Goal: Task Accomplishment & Management: Complete application form

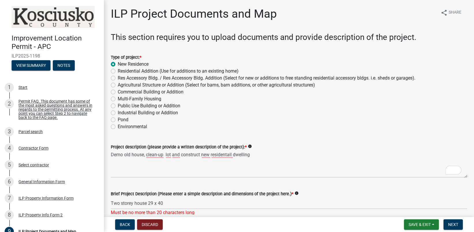
scroll to position [441, 0]
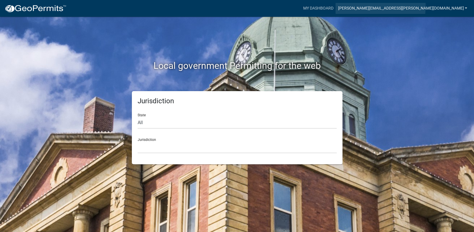
click at [434, 6] on link "[PERSON_NAME][EMAIL_ADDRESS][PERSON_NAME][DOMAIN_NAME]" at bounding box center [403, 8] width 134 height 11
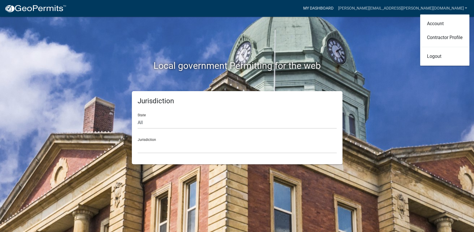
click at [336, 9] on link "My Dashboard" at bounding box center [318, 8] width 35 height 11
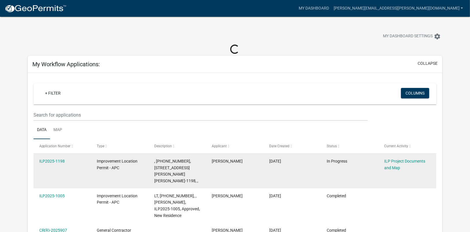
click at [391, 163] on div "ILP Project Documents and Map" at bounding box center [407, 164] width 46 height 13
click at [51, 158] on div "ILP2025-1198" at bounding box center [62, 161] width 46 height 7
click at [52, 160] on link "ILP2025-1198" at bounding box center [52, 161] width 26 height 5
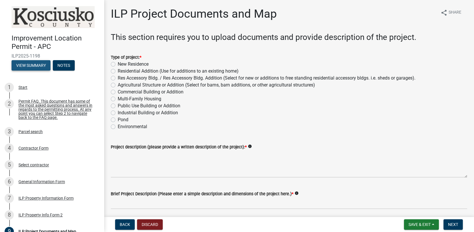
click at [31, 65] on button "View Summary" at bounding box center [31, 65] width 39 height 10
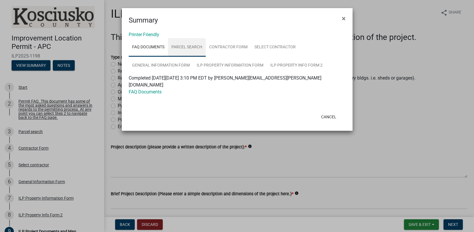
click at [190, 47] on link "Parcel search" at bounding box center [187, 47] width 38 height 18
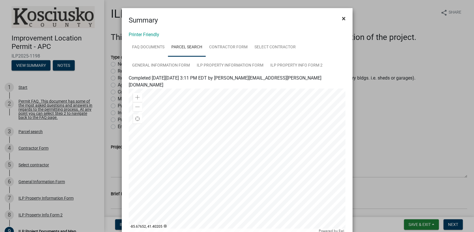
click at [342, 18] on span "×" at bounding box center [344, 18] width 4 height 8
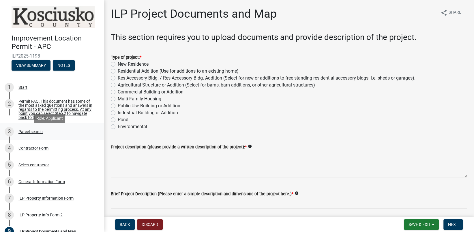
click at [33, 133] on div "Parcel search" at bounding box center [30, 131] width 24 height 4
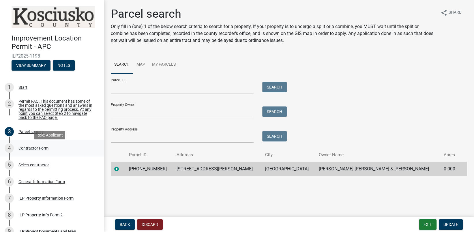
click at [32, 150] on div "Contractor Form" at bounding box center [33, 148] width 30 height 4
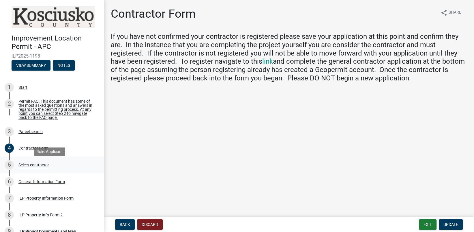
click at [44, 166] on div "Select contractor" at bounding box center [33, 165] width 31 height 4
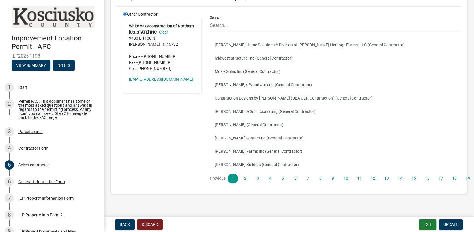
scroll to position [57, 0]
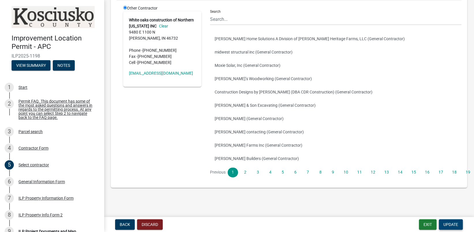
click at [449, 223] on span "Update" at bounding box center [451, 224] width 15 height 5
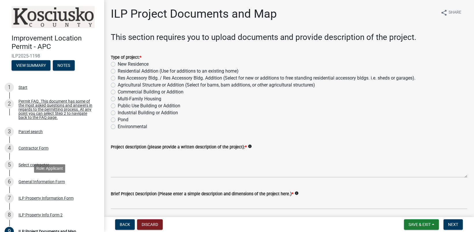
click at [42, 183] on div "General Information Form" at bounding box center [41, 181] width 46 height 4
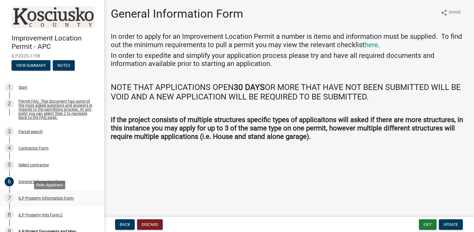
click at [42, 200] on div "ILP Property Information Form" at bounding box center [45, 198] width 55 height 4
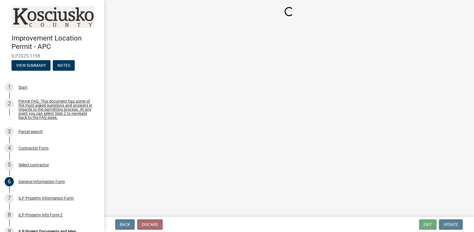
select select "57368d26-defc-477e-a8be-5a23ab554a17"
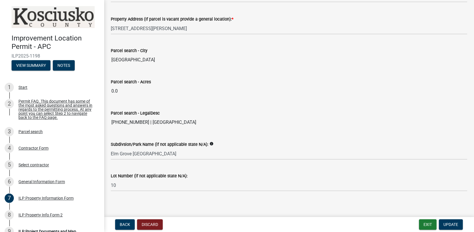
scroll to position [472, 0]
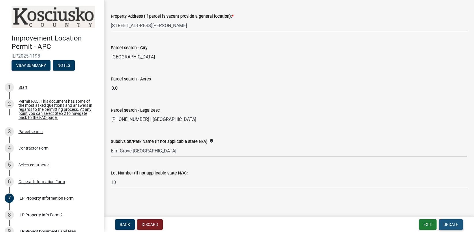
click at [446, 223] on span "Update" at bounding box center [451, 224] width 15 height 5
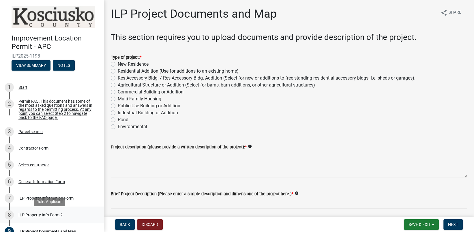
click at [33, 217] on div "ILP Property Info Form 2" at bounding box center [40, 215] width 44 height 4
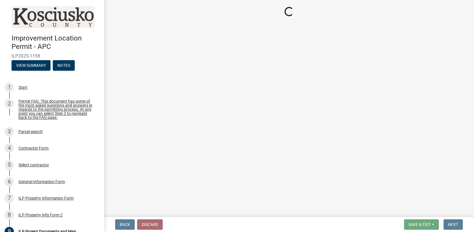
select select "7b11be74-d7bb-4878-8b50-4ecdc0000cbf"
select select "1146270b-2111-4e23-bf7f-74ce85cf7041"
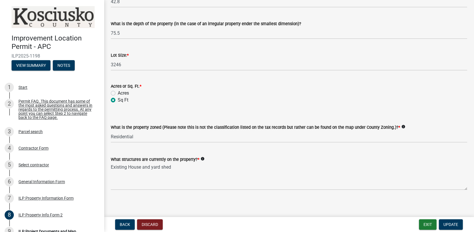
scroll to position [251, 0]
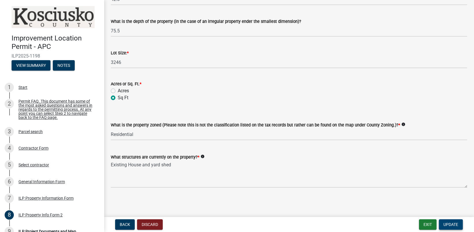
click at [449, 225] on span "Update" at bounding box center [451, 224] width 15 height 5
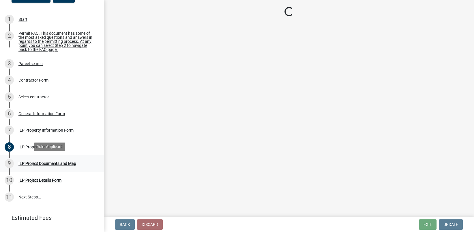
scroll to position [85, 0]
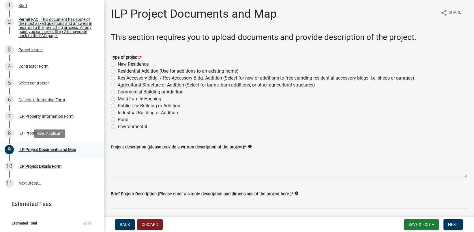
click at [42, 148] on div "ILP Project Documents and Map" at bounding box center [47, 149] width 58 height 4
click at [118, 63] on label "New Residence" at bounding box center [133, 64] width 31 height 7
click at [118, 63] on input "New Residence" at bounding box center [120, 63] width 4 height 4
radio input "true"
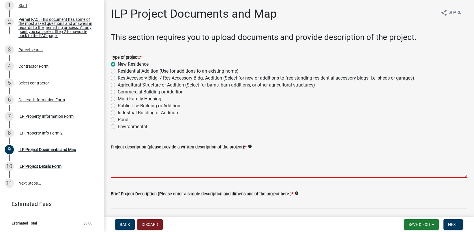
click at [120, 176] on textarea "Project description (please provide a written description of the project): *" at bounding box center [289, 163] width 357 height 27
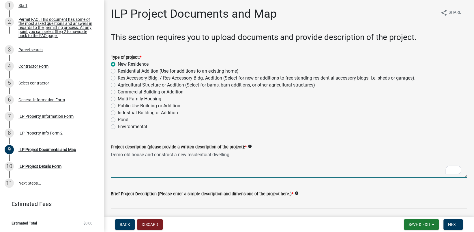
click at [207, 152] on textarea "Demo old house and construct a new residentoial dwelling" at bounding box center [289, 163] width 357 height 27
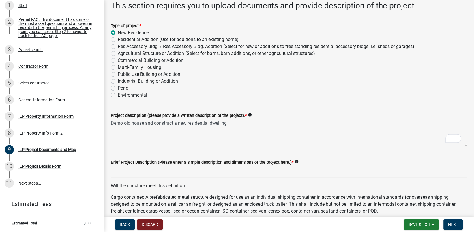
scroll to position [58, 0]
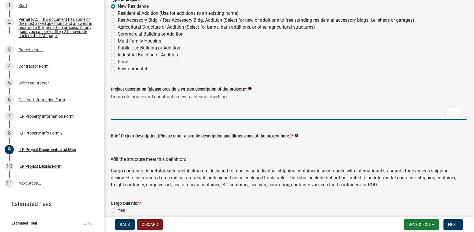
type textarea "Demo old house and construct a new residential dwelling"
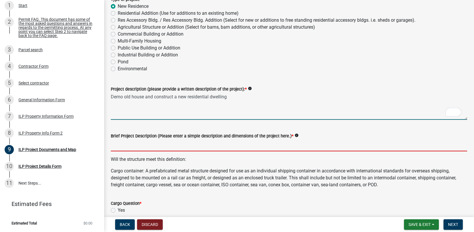
click at [132, 149] on input "Brief Project Description (Please enter a simple description and dimensions of …" at bounding box center [289, 145] width 357 height 12
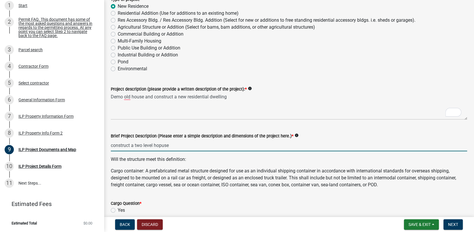
click at [162, 144] on input "construct a two level hopuse" at bounding box center [289, 145] width 357 height 12
click at [172, 143] on input "construct a two level house" at bounding box center [289, 145] width 357 height 12
click at [135, 145] on input "construct a two level house" at bounding box center [289, 145] width 357 height 12
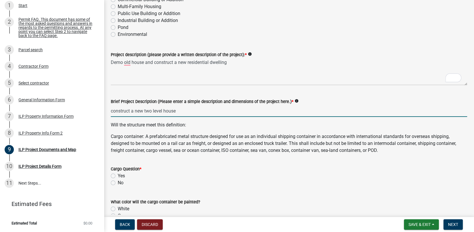
scroll to position [116, 0]
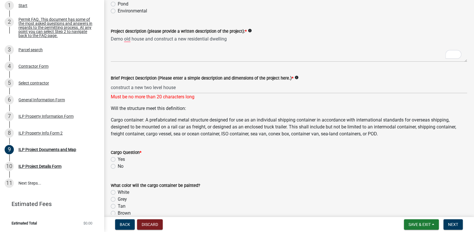
click at [113, 158] on div "Cargo Question * Yes No" at bounding box center [289, 159] width 357 height 21
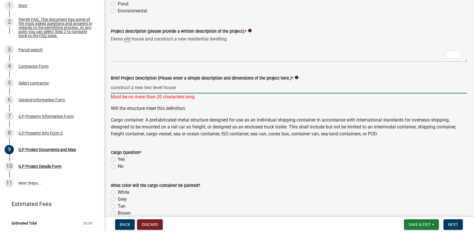
click at [131, 87] on input "construct a new two level house" at bounding box center [289, 87] width 357 height 12
type input "a new two level house"
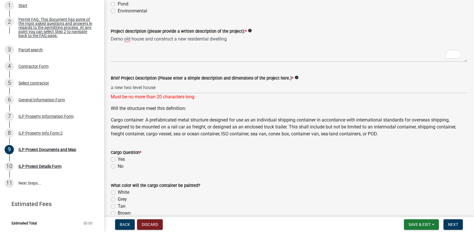
click at [203, 103] on wm-data-entity-input "Brief Project Description (Please enter a simple description and dimensions of …" at bounding box center [289, 85] width 357 height 38
click at [116, 165] on div "No" at bounding box center [289, 166] width 357 height 7
click at [118, 166] on label "No" at bounding box center [121, 166] width 6 height 7
click at [118, 166] on input "No" at bounding box center [120, 165] width 4 height 4
radio input "true"
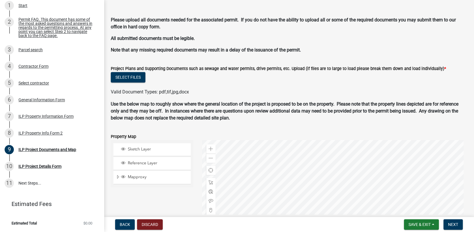
scroll to position [539, 0]
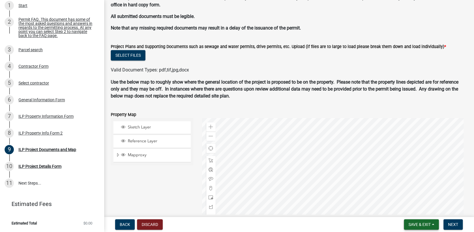
click at [420, 224] on span "Save & Exit" at bounding box center [420, 224] width 22 height 5
click at [420, 223] on div "Save & Exit Save Save & Exit" at bounding box center [421, 224] width 35 height 10
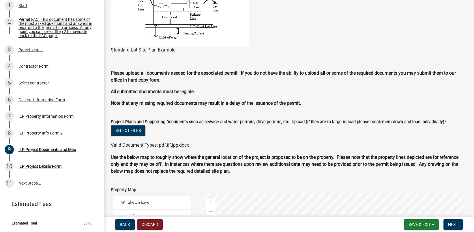
scroll to position [0, 0]
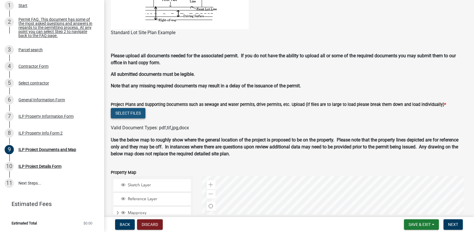
click at [131, 110] on button "Select files" at bounding box center [128, 113] width 35 height 10
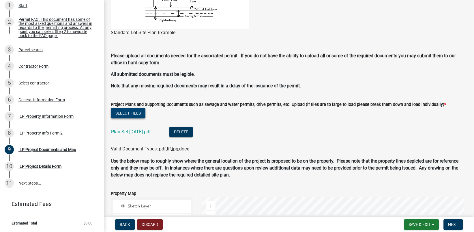
click at [131, 111] on button "Select files" at bounding box center [128, 113] width 35 height 10
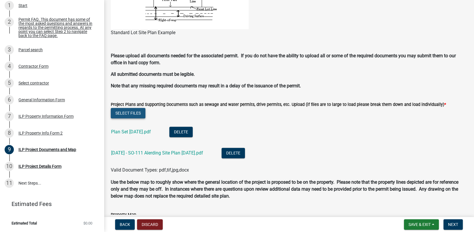
click at [129, 111] on button "Select files" at bounding box center [128, 113] width 35 height 10
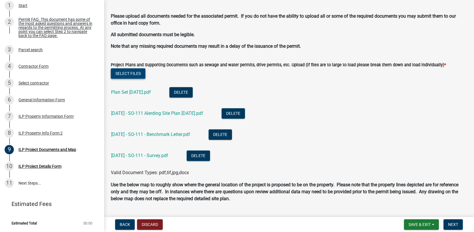
scroll to position [567, 0]
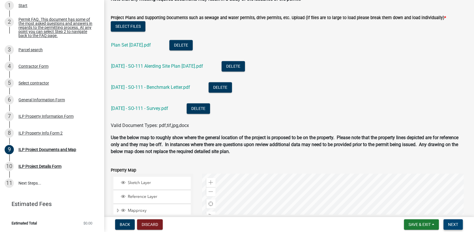
click at [449, 225] on span "Next" at bounding box center [453, 224] width 10 height 5
click at [450, 225] on span "Next" at bounding box center [453, 224] width 10 height 5
click at [454, 224] on span "Next" at bounding box center [453, 224] width 10 height 5
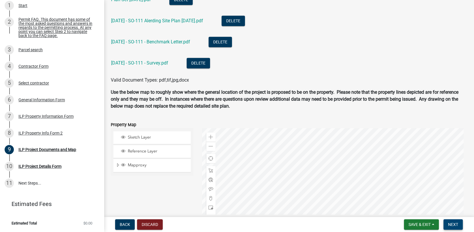
scroll to position [641, 0]
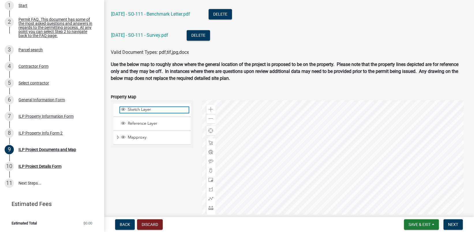
click at [137, 108] on span "Sketch Layer" at bounding box center [157, 109] width 62 height 5
click at [452, 223] on span "Next" at bounding box center [453, 224] width 10 height 5
click at [271, 174] on div at bounding box center [334, 172] width 265 height 144
click at [210, 178] on span at bounding box center [211, 179] width 5 height 5
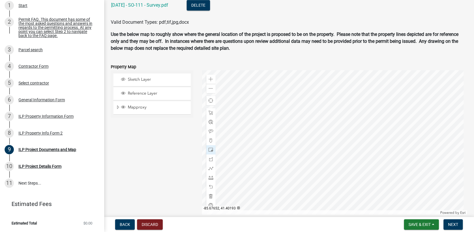
click at [291, 112] on div at bounding box center [334, 142] width 265 height 144
click at [294, 112] on div at bounding box center [334, 142] width 265 height 144
click at [265, 151] on div at bounding box center [334, 142] width 265 height 144
click at [209, 147] on span at bounding box center [211, 149] width 5 height 5
click at [263, 151] on div at bounding box center [334, 142] width 265 height 144
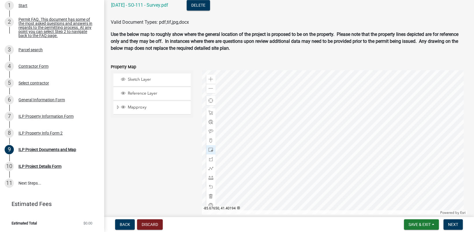
click at [296, 110] on div at bounding box center [334, 142] width 265 height 144
click at [210, 80] on span at bounding box center [211, 79] width 5 height 5
click at [375, 195] on div at bounding box center [334, 142] width 265 height 144
click at [139, 79] on span "Sketch Layer" at bounding box center [157, 79] width 62 height 5
click at [153, 222] on button "Discard" at bounding box center [150, 224] width 26 height 10
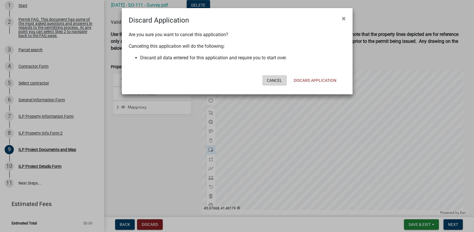
click at [277, 81] on button "Cancel" at bounding box center [275, 80] width 25 height 10
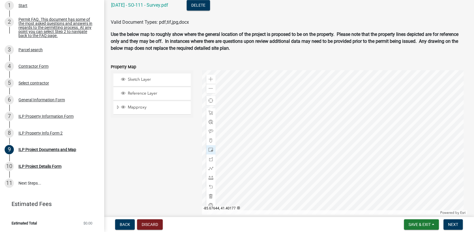
click at [309, 46] on p "Use the below map to roughly show where the general location of the project is …" at bounding box center [289, 41] width 357 height 21
click at [211, 46] on strong "Use the below map to roughly show where the general location of the project is …" at bounding box center [285, 40] width 348 height 19
click at [209, 111] on span at bounding box center [211, 112] width 5 height 5
click at [265, 115] on div at bounding box center [334, 142] width 265 height 144
click at [262, 82] on div at bounding box center [334, 142] width 265 height 144
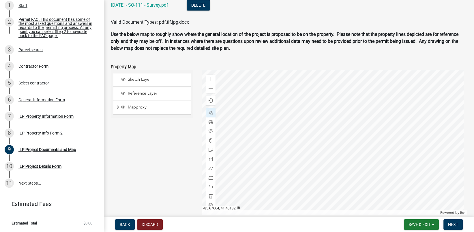
click at [235, 176] on div at bounding box center [334, 142] width 265 height 144
click at [248, 192] on div at bounding box center [334, 142] width 265 height 144
click at [245, 174] on div at bounding box center [334, 142] width 265 height 144
click at [236, 153] on div at bounding box center [334, 142] width 265 height 144
click at [265, 81] on div at bounding box center [334, 142] width 265 height 144
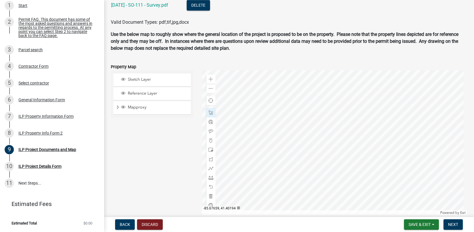
click at [263, 82] on div at bounding box center [334, 142] width 265 height 144
click at [394, 59] on form "Property Map Sketch Layer Reference Layer Mapproxy Cemetery Lanes Sanitary Sewe…" at bounding box center [289, 135] width 357 height 158
click at [307, 107] on span "Close" at bounding box center [306, 108] width 5 height 5
click at [453, 224] on span "Next" at bounding box center [453, 224] width 10 height 5
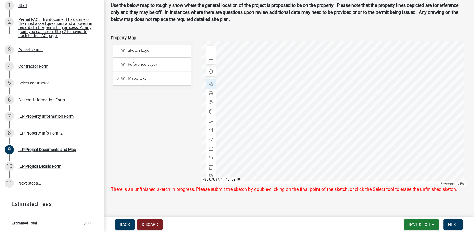
click at [392, 170] on div at bounding box center [334, 113] width 265 height 144
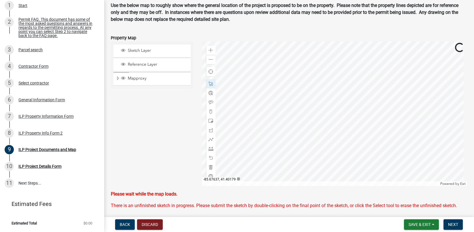
click at [392, 170] on div at bounding box center [334, 113] width 265 height 144
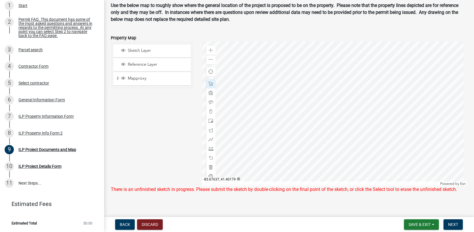
click at [392, 170] on div at bounding box center [334, 113] width 265 height 144
click at [212, 82] on span at bounding box center [211, 83] width 5 height 5
click at [423, 170] on div at bounding box center [334, 113] width 265 height 144
click at [401, 152] on div at bounding box center [334, 113] width 265 height 144
click at [396, 155] on div at bounding box center [334, 113] width 265 height 144
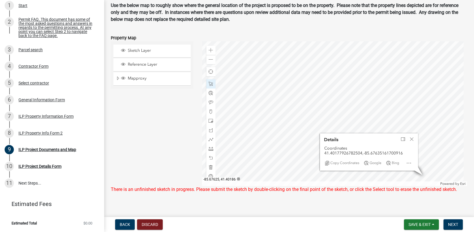
click at [463, 110] on div at bounding box center [334, 113] width 265 height 144
click at [410, 139] on div "Close" at bounding box center [412, 139] width 9 height 8
click at [458, 223] on span "Next" at bounding box center [453, 224] width 10 height 5
click at [451, 224] on span "Next" at bounding box center [453, 224] width 10 height 5
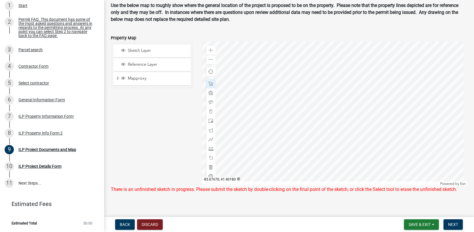
click at [156, 128] on div "Sketch Layer Reference Layer Mapproxy Cemetery Lanes Sanitary Sewer Point Sanit…" at bounding box center [152, 113] width 91 height 144
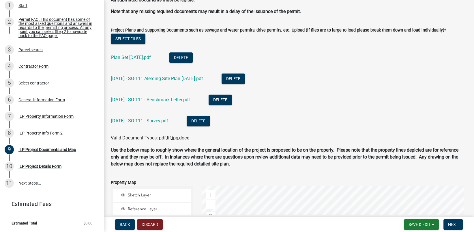
scroll to position [642, 0]
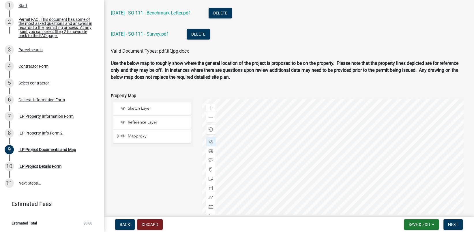
click at [254, 115] on div at bounding box center [334, 171] width 265 height 144
click at [254, 116] on div at bounding box center [334, 171] width 265 height 144
click at [255, 118] on div at bounding box center [334, 171] width 265 height 144
click at [173, 179] on div "Sketch Layer Reference Layer Mapproxy Cemetery Lanes Sanitary Sewer Point Sanit…" at bounding box center [152, 171] width 91 height 144
click at [297, 144] on span "Close" at bounding box center [298, 144] width 5 height 5
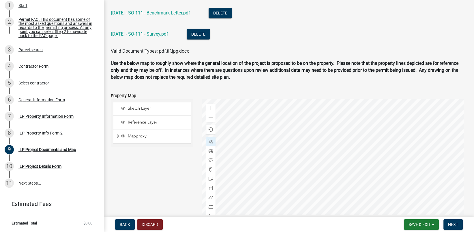
scroll to position [671, 0]
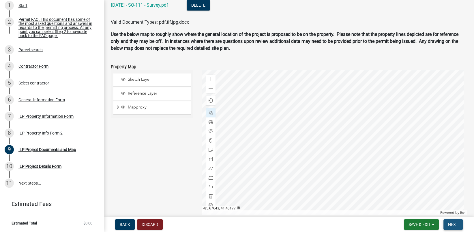
click at [452, 224] on span "Next" at bounding box center [453, 224] width 10 height 5
click at [428, 225] on span "Save & Exit" at bounding box center [420, 224] width 22 height 5
click at [411, 209] on button "Save & Exit" at bounding box center [416, 209] width 46 height 14
click at [209, 111] on span at bounding box center [211, 112] width 5 height 5
click at [165, 158] on div "Sketch Layer Reference Layer Mapproxy Cemetery Lanes Sanitary Sewer Point Sanit…" at bounding box center [152, 142] width 91 height 144
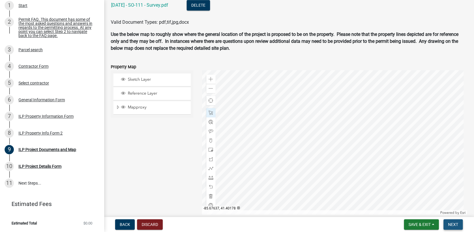
click at [451, 223] on span "Next" at bounding box center [453, 224] width 10 height 5
click at [259, 86] on div at bounding box center [334, 142] width 265 height 144
click at [259, 88] on div at bounding box center [334, 142] width 265 height 144
click at [305, 111] on div "Close" at bounding box center [303, 114] width 9 height 8
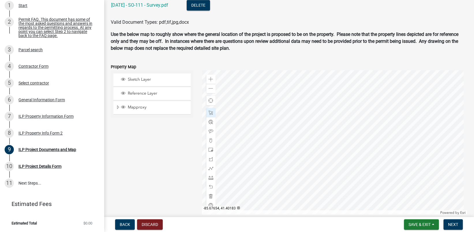
click at [289, 165] on div at bounding box center [334, 142] width 265 height 144
click at [210, 87] on span at bounding box center [211, 88] width 5 height 5
click at [209, 87] on span at bounding box center [211, 88] width 5 height 5
click at [211, 78] on span at bounding box center [211, 79] width 5 height 5
click at [135, 79] on span "Sketch Layer" at bounding box center [157, 79] width 62 height 5
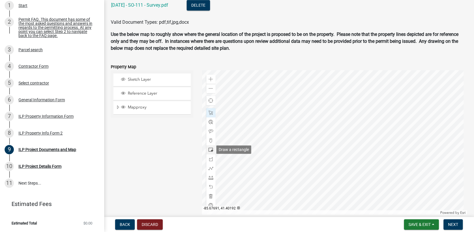
click at [209, 149] on span at bounding box center [211, 149] width 5 height 5
click at [289, 156] on div at bounding box center [334, 142] width 265 height 144
click at [321, 114] on div at bounding box center [334, 142] width 265 height 144
click at [288, 158] on div at bounding box center [334, 142] width 265 height 144
click at [320, 112] on div at bounding box center [334, 142] width 265 height 144
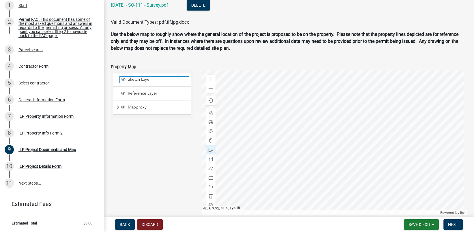
click at [138, 77] on span "Sketch Layer" at bounding box center [157, 79] width 62 height 5
click at [209, 112] on span at bounding box center [211, 112] width 5 height 5
click at [284, 143] on div at bounding box center [334, 142] width 265 height 144
click at [283, 143] on div at bounding box center [334, 142] width 265 height 144
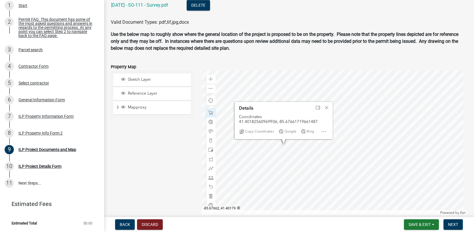
click at [287, 170] on div at bounding box center [334, 142] width 265 height 144
click at [284, 171] on div at bounding box center [334, 142] width 265 height 144
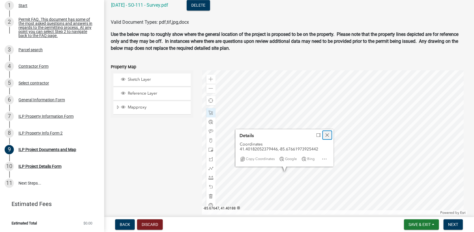
click at [329, 133] on div "Close" at bounding box center [327, 135] width 9 height 8
click at [298, 114] on div at bounding box center [334, 142] width 265 height 144
click at [345, 184] on div at bounding box center [334, 142] width 265 height 144
click at [303, 155] on div at bounding box center [334, 142] width 265 height 144
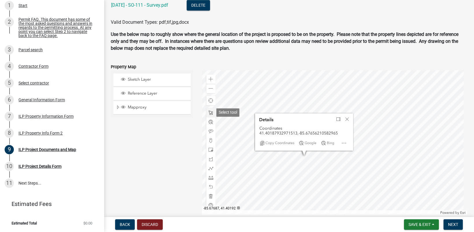
click at [209, 113] on span at bounding box center [211, 112] width 5 height 5
click at [345, 119] on span "Close" at bounding box center [347, 119] width 5 height 5
click at [321, 139] on div at bounding box center [334, 142] width 265 height 144
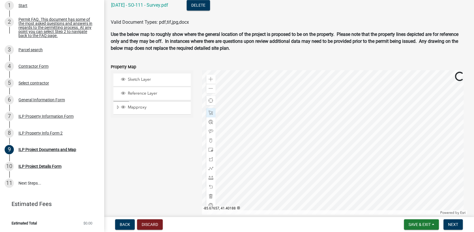
click at [325, 142] on div at bounding box center [334, 142] width 265 height 144
click at [260, 126] on div at bounding box center [334, 142] width 265 height 144
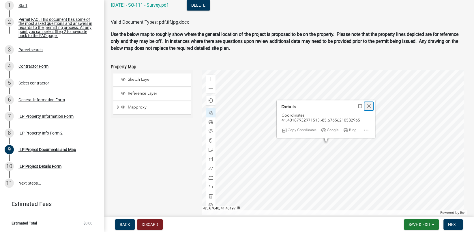
click at [368, 106] on span "Close" at bounding box center [369, 106] width 5 height 5
click at [329, 146] on div at bounding box center [334, 142] width 265 height 144
click at [261, 97] on div at bounding box center [334, 142] width 265 height 144
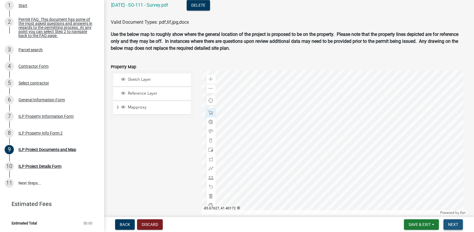
click at [456, 224] on span "Next" at bounding box center [453, 224] width 10 height 5
click at [455, 223] on span "Next" at bounding box center [453, 224] width 10 height 5
click at [135, 80] on span "Sketch Layer" at bounding box center [157, 79] width 62 height 5
click at [319, 162] on div at bounding box center [334, 142] width 265 height 144
click at [130, 79] on span "Sketch Layer" at bounding box center [157, 79] width 62 height 5
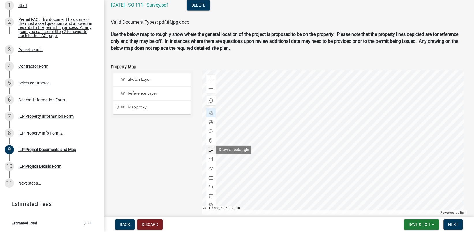
click at [209, 149] on span at bounding box center [211, 149] width 5 height 5
click at [132, 78] on span "Sketch Layer" at bounding box center [157, 79] width 62 height 5
click at [447, 225] on button "Next" at bounding box center [453, 224] width 19 height 10
click at [450, 224] on span "Next" at bounding box center [453, 224] width 10 height 5
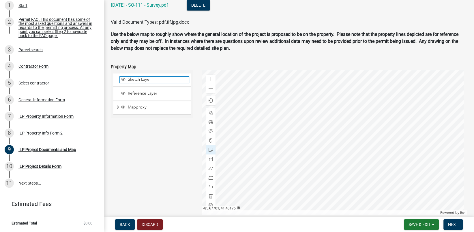
click at [136, 81] on span "Sketch Layer" at bounding box center [157, 79] width 62 height 5
click at [336, 153] on div at bounding box center [334, 142] width 265 height 144
click at [330, 157] on div at bounding box center [334, 142] width 265 height 144
click at [327, 157] on div at bounding box center [334, 142] width 265 height 144
click at [128, 77] on span "Sketch Layer" at bounding box center [157, 79] width 62 height 5
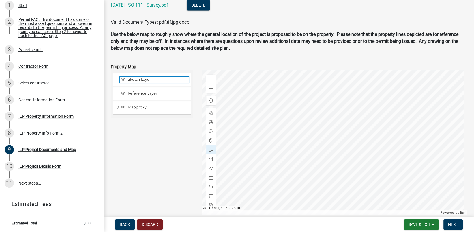
click at [128, 77] on span "Sketch Layer" at bounding box center [157, 79] width 62 height 5
click at [129, 79] on span "Sketch Layer" at bounding box center [157, 79] width 62 height 5
click at [327, 171] on div at bounding box center [334, 142] width 265 height 144
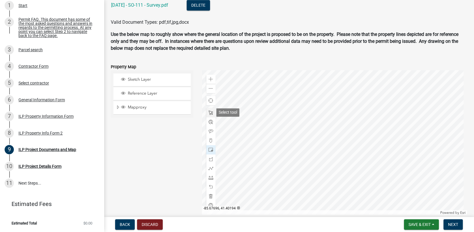
click at [210, 111] on span at bounding box center [211, 112] width 5 height 5
click at [335, 185] on div at bounding box center [334, 142] width 265 height 144
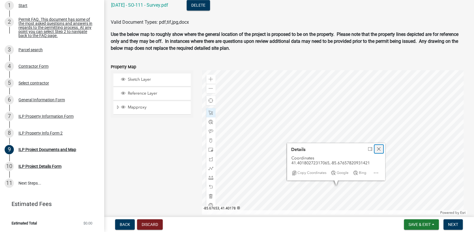
click at [377, 148] on span "Close" at bounding box center [379, 148] width 5 height 5
click at [333, 167] on div at bounding box center [334, 142] width 265 height 144
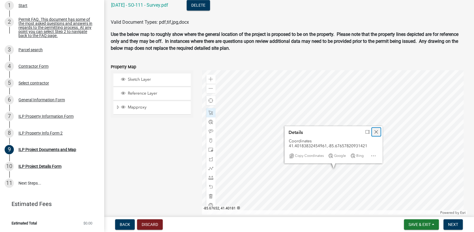
click at [374, 130] on span "Close" at bounding box center [376, 131] width 5 height 5
click at [327, 149] on div at bounding box center [334, 142] width 265 height 144
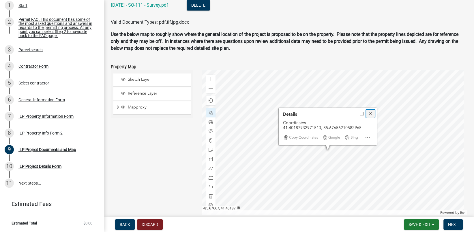
click at [371, 111] on span "Close" at bounding box center [370, 113] width 5 height 5
click at [354, 187] on div at bounding box center [334, 142] width 265 height 144
click at [454, 224] on span "Next" at bounding box center [453, 224] width 10 height 5
click at [321, 122] on div at bounding box center [334, 142] width 265 height 144
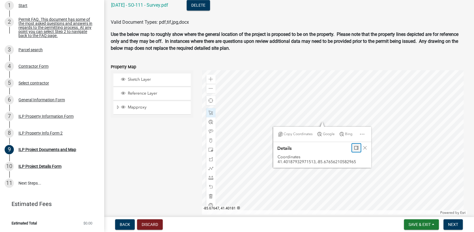
click at [354, 147] on span "Dock" at bounding box center [356, 147] width 5 height 5
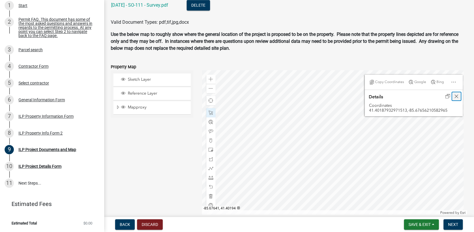
click at [455, 94] on span "Close" at bounding box center [457, 96] width 5 height 5
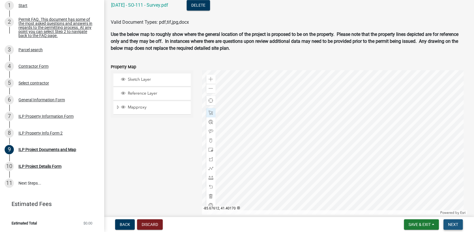
click at [450, 223] on span "Next" at bounding box center [453, 224] width 10 height 5
click at [210, 113] on span at bounding box center [211, 112] width 5 height 5
click at [453, 223] on span "Next" at bounding box center [453, 224] width 10 height 5
click at [139, 91] on span "Reference Layer" at bounding box center [157, 93] width 62 height 5
click at [132, 91] on span "Reference Layer" at bounding box center [157, 93] width 62 height 5
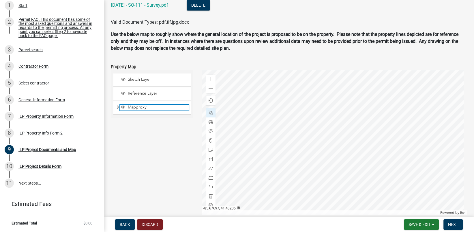
click at [133, 106] on span "Mapproxy" at bounding box center [157, 107] width 62 height 5
click at [449, 223] on span "Next" at bounding box center [453, 224] width 10 height 5
click at [131, 78] on span "Sketch Layer" at bounding box center [157, 79] width 62 height 5
click at [134, 107] on span "Mapproxy" at bounding box center [157, 107] width 62 height 5
click at [455, 223] on span "Next" at bounding box center [453, 224] width 10 height 5
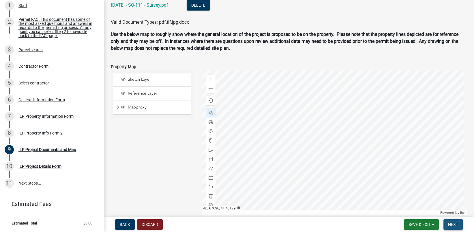
click at [452, 223] on span "Next" at bounding box center [453, 224] width 10 height 5
click at [421, 223] on span "Save & Exit" at bounding box center [420, 224] width 22 height 5
click at [407, 209] on button "Save & Exit" at bounding box center [416, 209] width 46 height 14
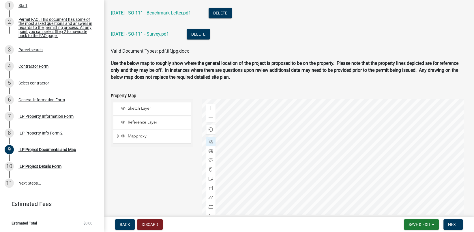
scroll to position [642, 0]
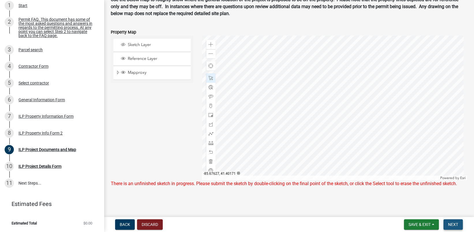
click at [454, 224] on span "Next" at bounding box center [453, 224] width 10 height 5
click at [211, 79] on span at bounding box center [211, 78] width 5 height 5
click at [211, 77] on span at bounding box center [211, 78] width 5 height 5
click at [139, 43] on span "Sketch Layer" at bounding box center [157, 44] width 62 height 5
click at [345, 85] on div at bounding box center [334, 108] width 265 height 144
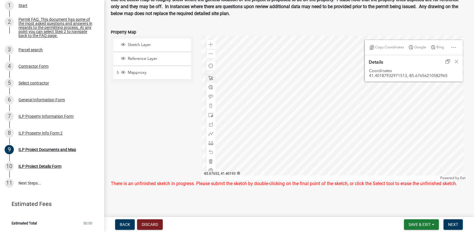
click at [345, 85] on div at bounding box center [334, 108] width 265 height 144
click at [450, 224] on span "Next" at bounding box center [453, 224] width 10 height 5
click at [326, 128] on div at bounding box center [334, 108] width 265 height 144
click at [314, 104] on div at bounding box center [334, 108] width 265 height 144
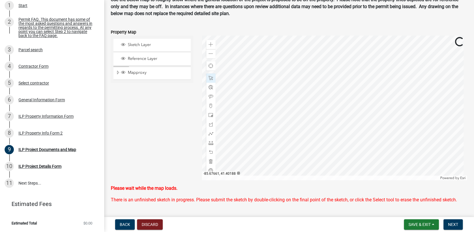
click at [319, 111] on div at bounding box center [334, 108] width 265 height 144
click at [327, 124] on div at bounding box center [334, 108] width 265 height 144
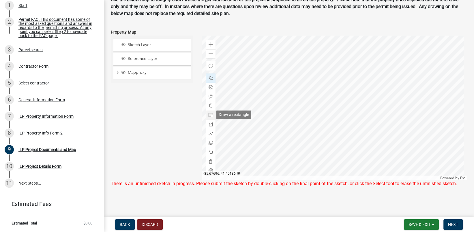
click at [210, 114] on span at bounding box center [211, 115] width 5 height 5
click at [349, 94] on div at bounding box center [334, 108] width 265 height 144
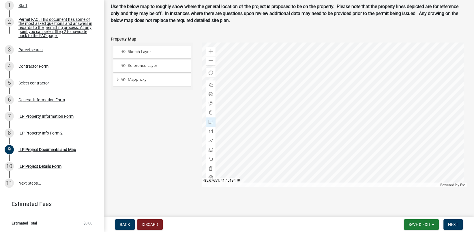
click at [349, 94] on div at bounding box center [334, 114] width 265 height 144
click at [209, 83] on span at bounding box center [211, 85] width 5 height 5
click at [346, 80] on div at bounding box center [334, 114] width 265 height 144
click at [343, 81] on div at bounding box center [334, 114] width 265 height 144
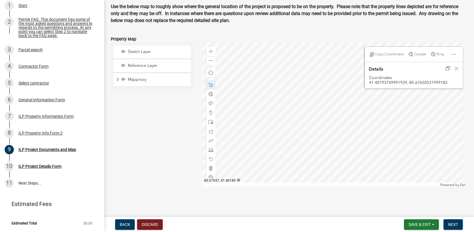
click at [329, 114] on div at bounding box center [334, 114] width 265 height 144
click at [325, 110] on div at bounding box center [334, 114] width 265 height 144
click at [276, 46] on div at bounding box center [334, 114] width 265 height 144
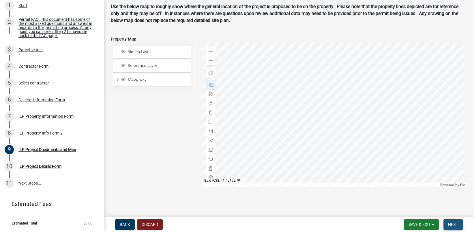
click at [455, 221] on button "Next" at bounding box center [453, 224] width 19 height 10
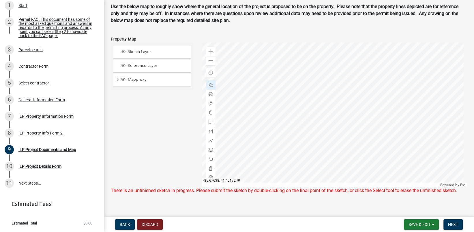
click at [216, 191] on div "There is an unfinished sketch in progress. Please submit the sketch by double-c…" at bounding box center [289, 190] width 357 height 7
click at [256, 190] on div "There is an unfinished sketch in progress. Please submit the sketch by double-c…" at bounding box center [289, 190] width 357 height 7
click at [346, 97] on div at bounding box center [334, 114] width 265 height 144
click at [347, 137] on div at bounding box center [334, 114] width 265 height 144
click at [314, 138] on div at bounding box center [334, 114] width 265 height 144
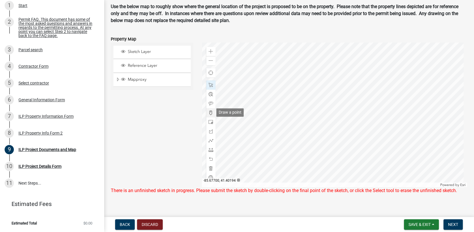
click at [209, 111] on span at bounding box center [211, 112] width 5 height 5
click at [345, 98] on div at bounding box center [334, 114] width 265 height 144
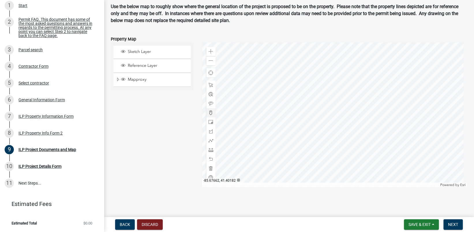
click at [315, 138] on div at bounding box center [334, 114] width 265 height 144
click at [451, 224] on span "Next" at bounding box center [453, 224] width 10 height 5
click at [209, 84] on span at bounding box center [211, 85] width 5 height 5
click at [316, 141] on div at bounding box center [334, 114] width 265 height 144
click at [315, 139] on div at bounding box center [334, 114] width 265 height 144
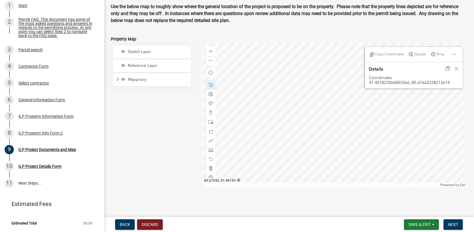
click at [346, 98] on div at bounding box center [334, 114] width 265 height 144
click at [453, 225] on span "Next" at bounding box center [453, 224] width 10 height 5
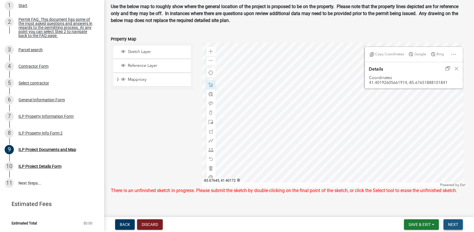
click at [457, 222] on span "Next" at bounding box center [453, 224] width 10 height 5
click at [327, 136] on div at bounding box center [334, 114] width 265 height 144
click at [453, 225] on span "Next" at bounding box center [453, 224] width 10 height 5
click at [340, 151] on div at bounding box center [334, 114] width 265 height 144
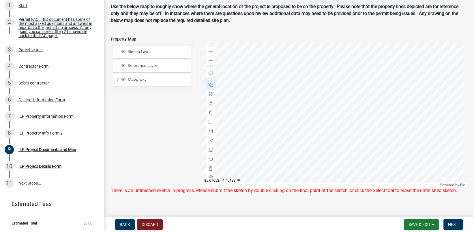
click at [363, 81] on div at bounding box center [334, 114] width 265 height 144
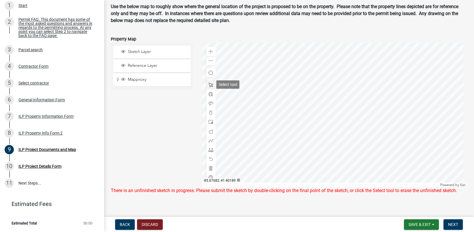
click at [210, 83] on span at bounding box center [211, 85] width 5 height 5
click at [131, 49] on span "Sketch Layer" at bounding box center [157, 51] width 62 height 5
click at [346, 120] on div at bounding box center [334, 114] width 265 height 144
click at [345, 120] on div at bounding box center [334, 114] width 265 height 144
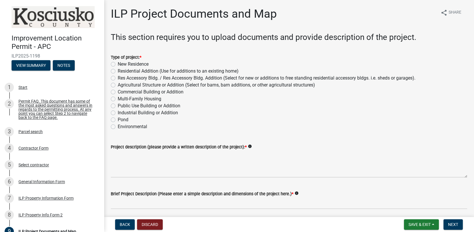
click at [118, 64] on label "New Residence" at bounding box center [133, 64] width 31 height 7
click at [118, 64] on input "New Residence" at bounding box center [120, 63] width 4 height 4
radio input "true"
click at [431, 223] on span "Save & Exit" at bounding box center [420, 224] width 22 height 5
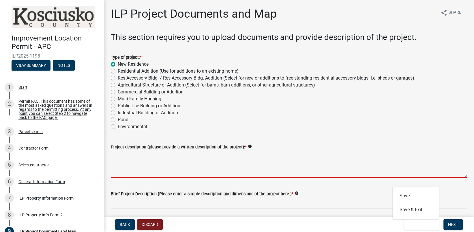
click at [353, 167] on textarea "Project description (please provide a written description of the project): *" at bounding box center [289, 163] width 357 height 27
click at [126, 223] on span "Back" at bounding box center [125, 224] width 10 height 5
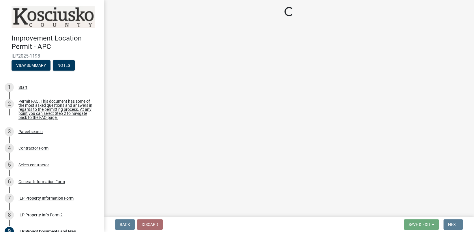
select select "7b11be74-d7bb-4878-8b50-4ecdc0000cbf"
select select "1146270b-2111-4e23-bf7f-74ce85cf7041"
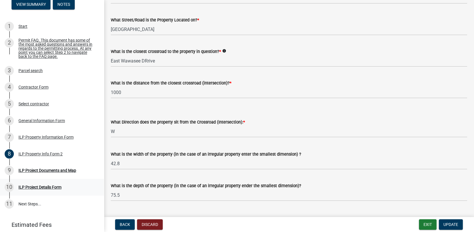
scroll to position [60, 0]
click at [46, 172] on div "ILP Project Documents and Map" at bounding box center [47, 171] width 58 height 4
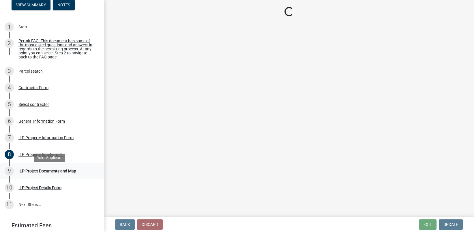
scroll to position [0, 0]
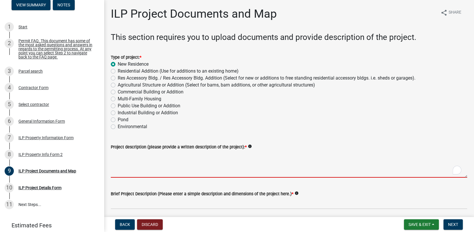
click at [120, 174] on textarea "Project description (please provide a written description of the project): *" at bounding box center [289, 163] width 357 height 27
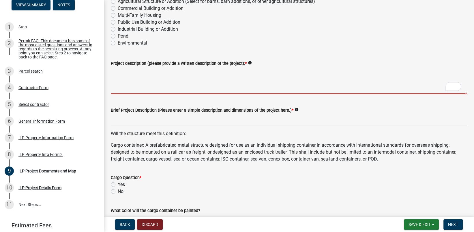
scroll to position [116, 0]
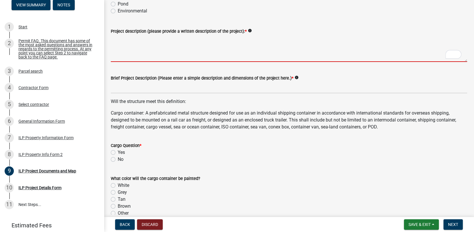
click at [114, 158] on div "Cargo Question * Yes No" at bounding box center [289, 152] width 357 height 21
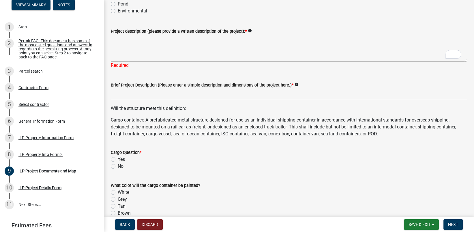
click at [118, 164] on label "No" at bounding box center [121, 166] width 6 height 7
click at [118, 164] on input "No" at bounding box center [120, 165] width 4 height 4
radio input "true"
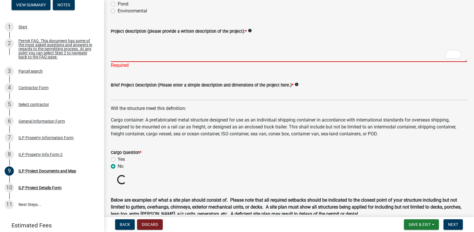
click at [132, 45] on textarea "Project description (please provide a written description of the project): *" at bounding box center [289, 48] width 357 height 27
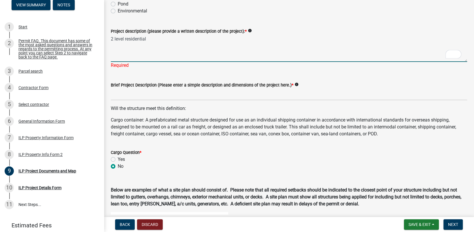
type textarea "2 level residential"
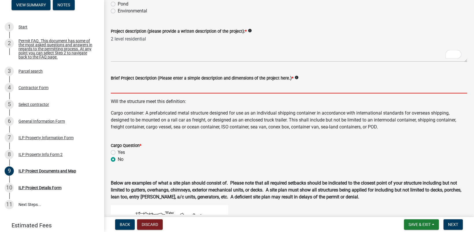
click at [119, 97] on wm-data-entity-input "Brief Project Description (Please enter a simple description and dimensions of …" at bounding box center [289, 81] width 357 height 31
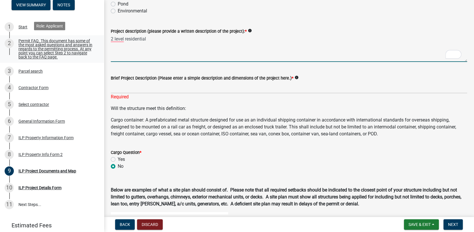
drag, startPoint x: 152, startPoint y: 39, endPoint x: 95, endPoint y: 35, distance: 56.7
click at [95, 35] on div "Improvement Location Permit - APC ILP2025-1198 View Summary Notes 1 Start 2 Per…" at bounding box center [237, 116] width 474 height 232
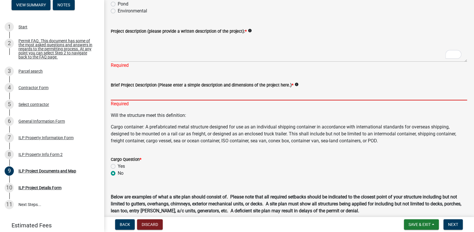
click at [118, 92] on input "Brief Project Description (Please enter a simple description and dimensions of …" at bounding box center [289, 94] width 357 height 12
paste input "2 level residential"
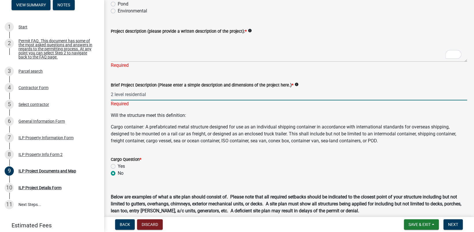
type input "2 level residential"
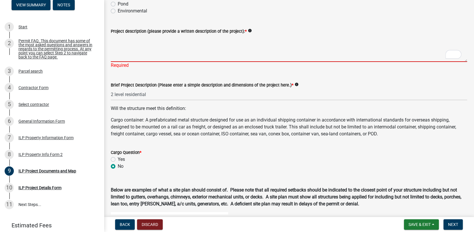
click at [119, 43] on textarea "Project description (please provide a written description of the project): *" at bounding box center [289, 48] width 357 height 27
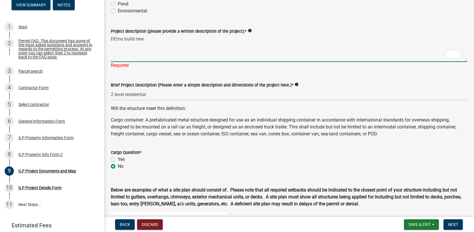
click at [117, 38] on textarea "DEmo build new" at bounding box center [289, 48] width 357 height 27
click at [146, 46] on textarea "Demo build new" at bounding box center [289, 48] width 357 height 27
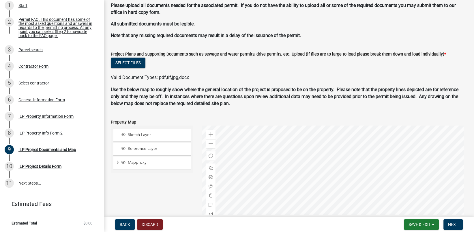
scroll to position [590, 0]
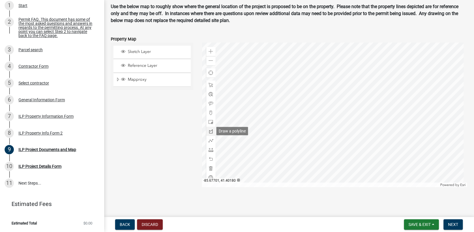
type textarea "Demo build new"
click at [210, 130] on span at bounding box center [211, 131] width 5 height 5
click at [319, 132] on div at bounding box center [334, 114] width 265 height 144
click at [349, 132] on div at bounding box center [334, 114] width 265 height 144
click at [350, 89] on div at bounding box center [334, 114] width 265 height 144
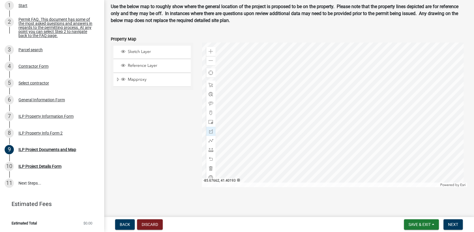
click at [319, 89] on div at bounding box center [334, 114] width 265 height 144
click at [318, 132] on div at bounding box center [334, 114] width 265 height 144
click at [453, 224] on span "Next" at bounding box center [453, 224] width 10 height 5
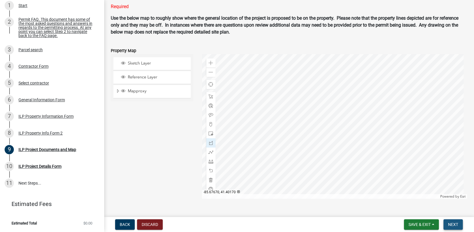
click at [454, 224] on span "Next" at bounding box center [453, 224] width 10 height 5
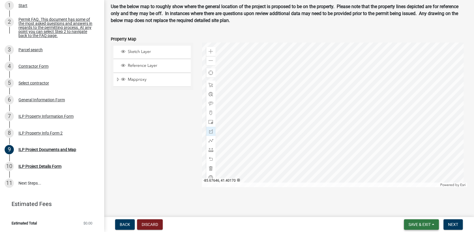
click at [423, 225] on span "Save & Exit" at bounding box center [420, 224] width 22 height 5
click at [401, 193] on button "Save" at bounding box center [416, 195] width 46 height 14
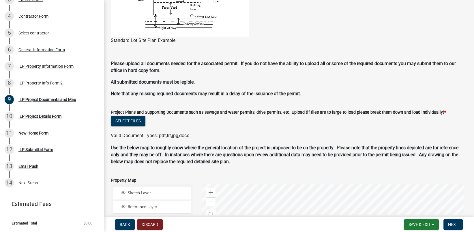
scroll to position [487, 0]
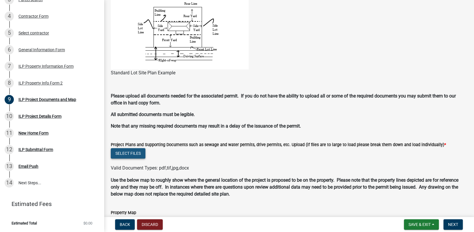
click at [133, 150] on button "Select files" at bounding box center [128, 153] width 35 height 10
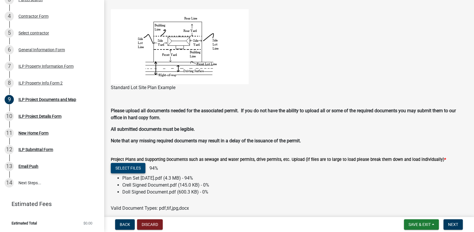
scroll to position [459, 0]
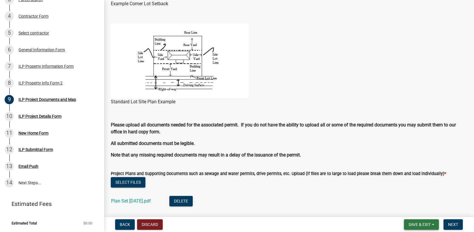
click at [431, 225] on span "Save & Exit" at bounding box center [420, 224] width 22 height 5
click at [406, 194] on button "Save" at bounding box center [416, 195] width 46 height 14
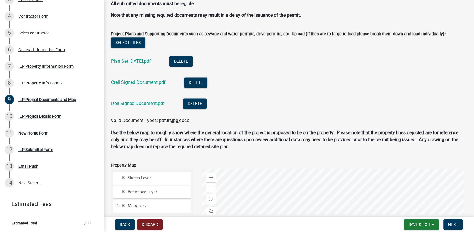
scroll to position [635, 0]
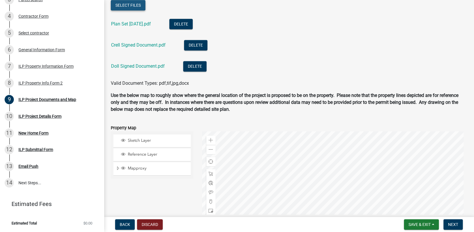
click at [124, 2] on button "Select files" at bounding box center [128, 5] width 35 height 10
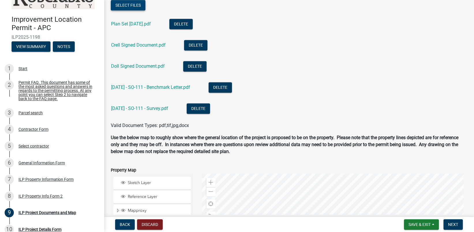
scroll to position [549, 0]
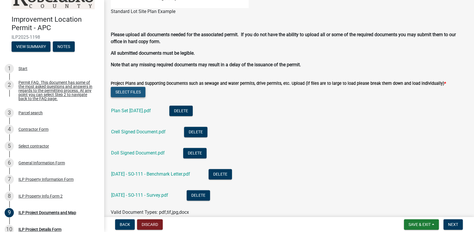
click at [129, 91] on button "Select files" at bounding box center [128, 92] width 35 height 10
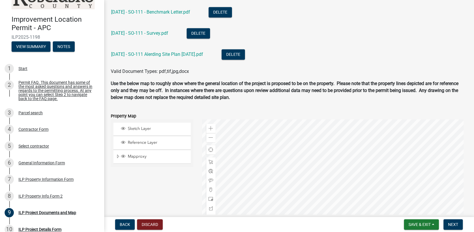
scroll to position [722, 0]
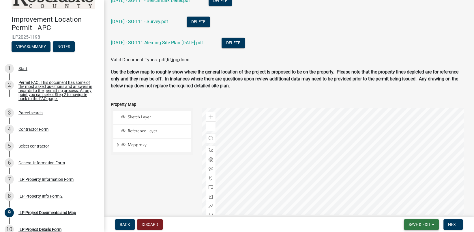
click at [435, 223] on button "Save & Exit" at bounding box center [421, 224] width 35 height 10
click at [407, 196] on button "Save" at bounding box center [416, 195] width 46 height 14
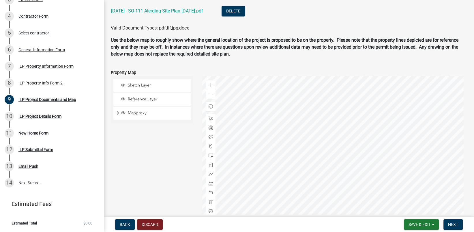
scroll to position [787, 0]
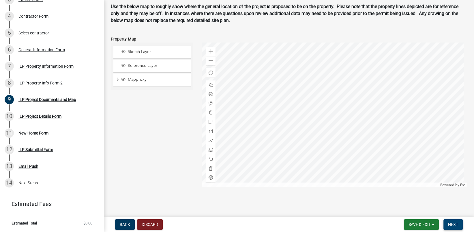
click at [459, 224] on button "Next" at bounding box center [453, 224] width 19 height 10
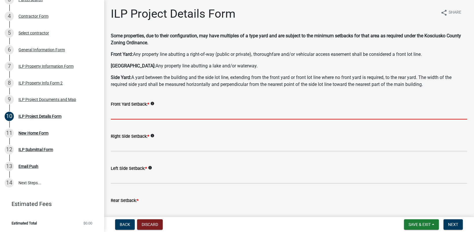
click at [123, 112] on input "text" at bounding box center [289, 113] width 357 height 12
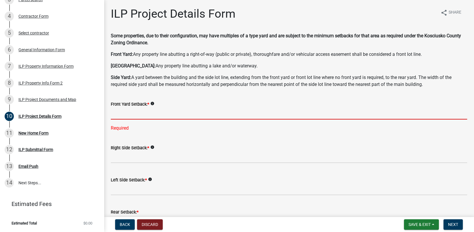
click at [129, 113] on input "text" at bounding box center [289, 113] width 357 height 12
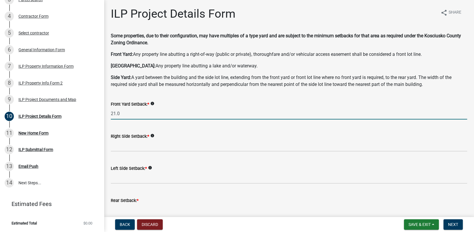
click at [119, 112] on input "21.0" at bounding box center [289, 113] width 357 height 12
type input "21.6"
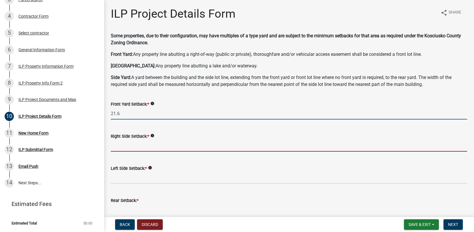
click at [119, 148] on input "text" at bounding box center [289, 145] width 357 height 12
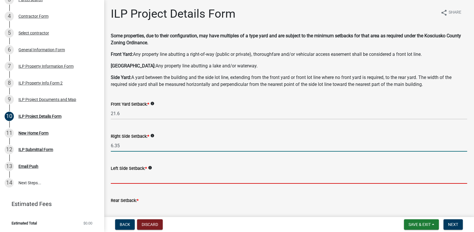
type input "6.4"
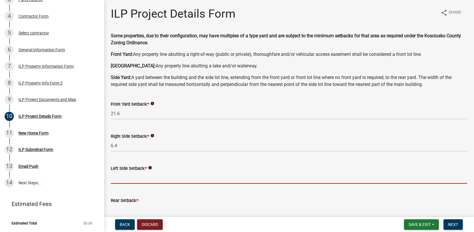
click at [126, 182] on input "text" at bounding box center [289, 178] width 357 height 12
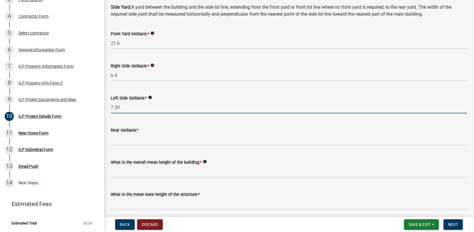
scroll to position [87, 0]
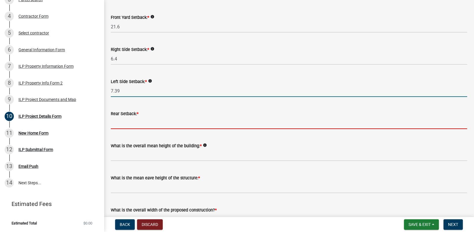
type input "7.4"
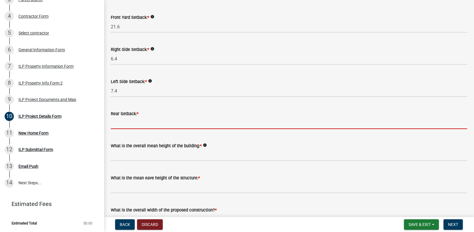
click at [125, 126] on input "text" at bounding box center [289, 123] width 357 height 12
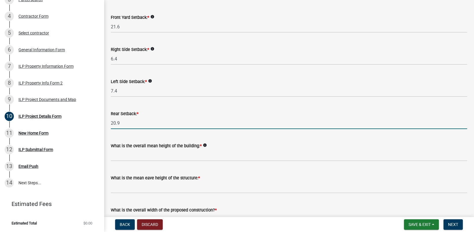
type input "20.9"
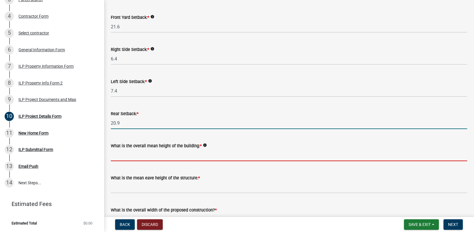
click at [137, 155] on input "text" at bounding box center [289, 155] width 357 height 12
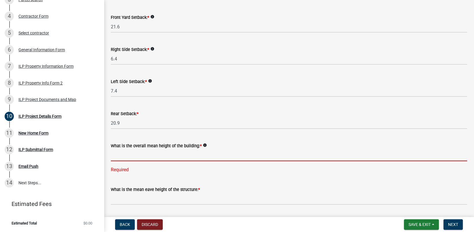
click at [121, 155] on input "text" at bounding box center [289, 155] width 357 height 12
click at [123, 156] on input "text" at bounding box center [289, 155] width 357 height 12
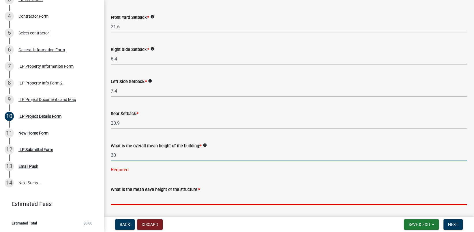
type input "30.0"
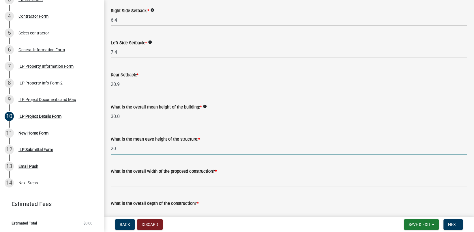
scroll to position [173, 0]
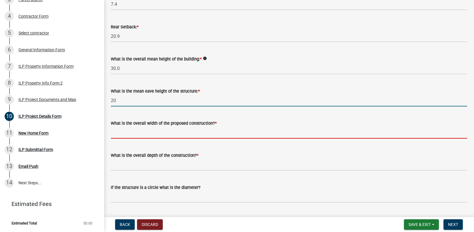
type input "20.0"
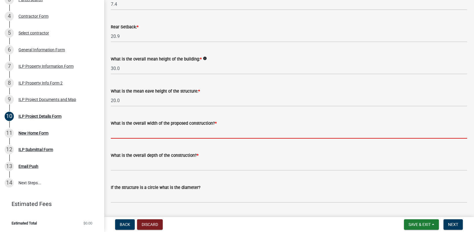
click at [134, 134] on input "text" at bounding box center [289, 132] width 357 height 12
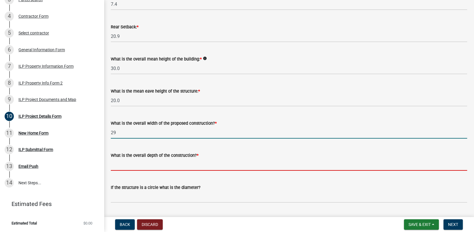
type input "29.00"
click at [142, 165] on input "text" at bounding box center [289, 165] width 357 height 12
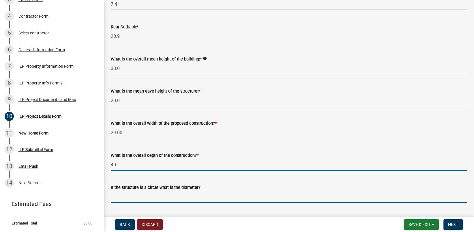
type input "40.00"
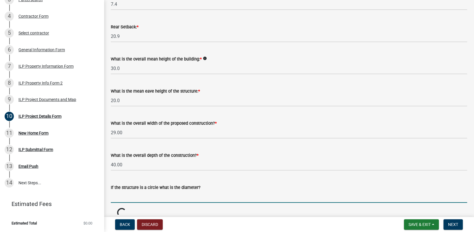
click at [146, 198] on input "text" at bounding box center [289, 197] width 357 height 12
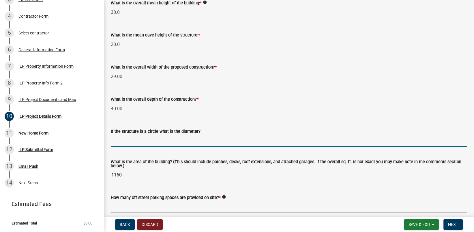
scroll to position [231, 0]
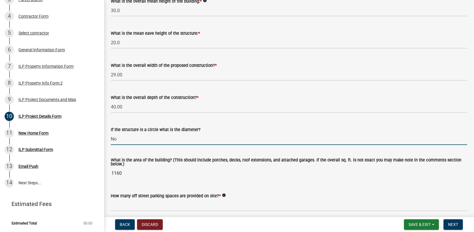
click at [224, 137] on input "No" at bounding box center [289, 139] width 357 height 12
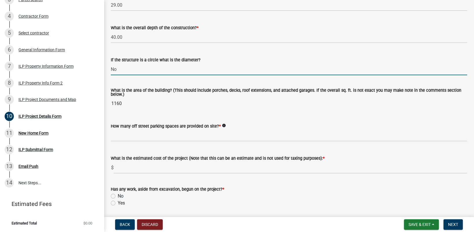
scroll to position [318, 0]
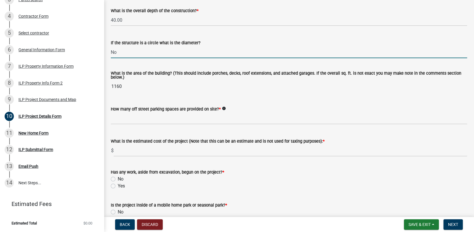
type input "0"
click at [227, 95] on wm-data-entity-input "What is the area of the building? (This should include porches, decks, roof ext…" at bounding box center [289, 80] width 357 height 34
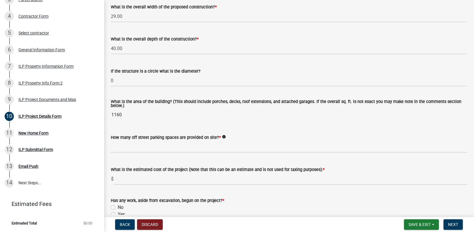
scroll to position [231, 0]
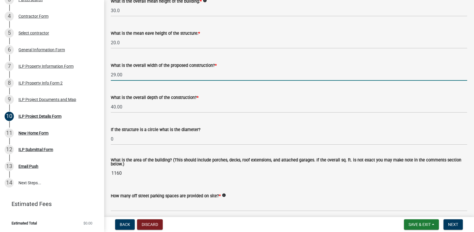
drag, startPoint x: 126, startPoint y: 75, endPoint x: 100, endPoint y: 78, distance: 26.1
click at [101, 77] on div "Improvement Location Permit - APC ILP2025-1198 View Summary Notes 1 Start 2 Per…" at bounding box center [237, 116] width 474 height 232
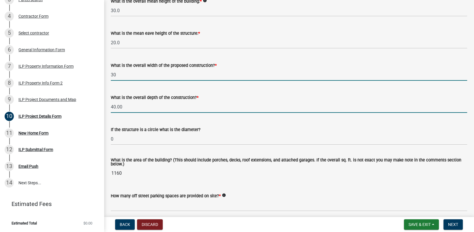
type input "30.00"
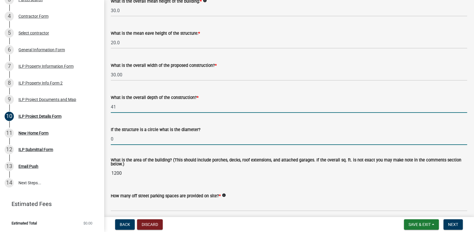
type input "41.00"
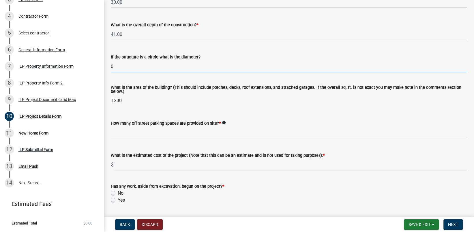
scroll to position [347, 0]
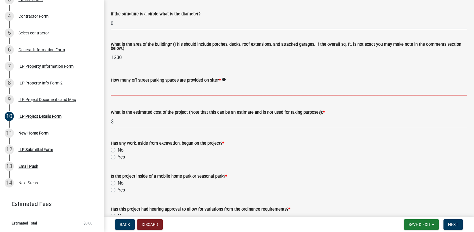
click at [121, 91] on input "text" at bounding box center [289, 89] width 357 height 12
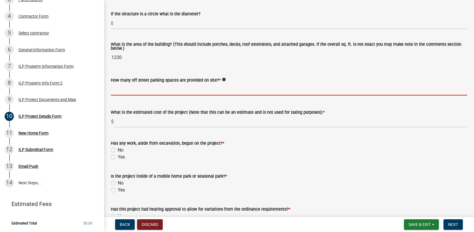
click at [118, 91] on input "text" at bounding box center [289, 89] width 357 height 12
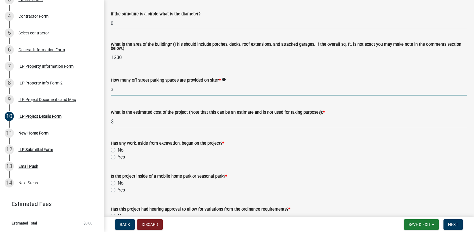
type input "3"
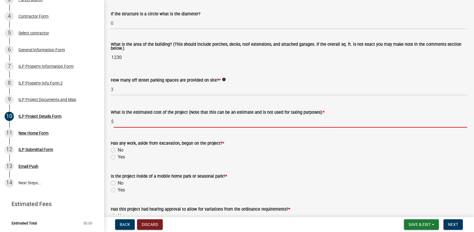
click at [128, 122] on input "text" at bounding box center [291, 122] width 354 height 12
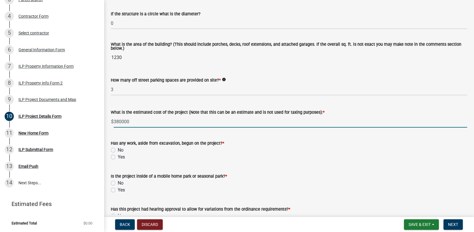
type input "380000"
click at [118, 150] on label "No" at bounding box center [121, 149] width 6 height 7
click at [118, 150] on input "No" at bounding box center [120, 148] width 4 height 4
radio input "true"
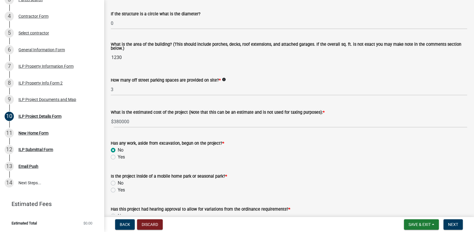
scroll to position [404, 0]
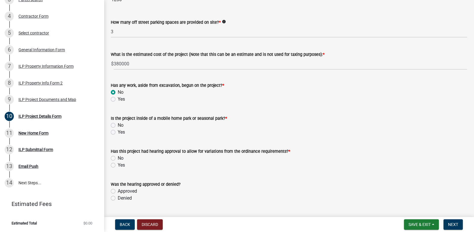
click at [118, 124] on label "No" at bounding box center [121, 125] width 6 height 7
click at [118, 124] on input "No" at bounding box center [120, 124] width 4 height 4
radio input "true"
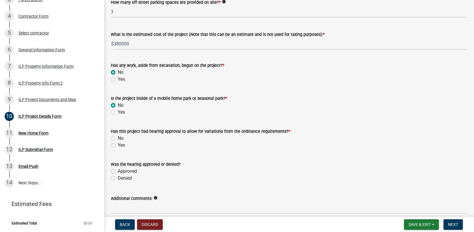
scroll to position [451, 0]
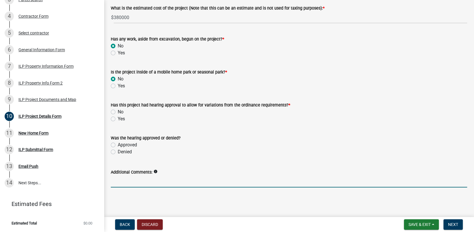
click at [126, 182] on input "Additional Comments:" at bounding box center [289, 181] width 357 height 12
click at [118, 112] on label "No" at bounding box center [121, 111] width 6 height 7
click at [118, 112] on input "No" at bounding box center [120, 110] width 4 height 4
radio input "true"
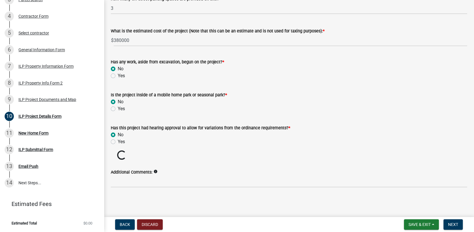
scroll to position [428, 0]
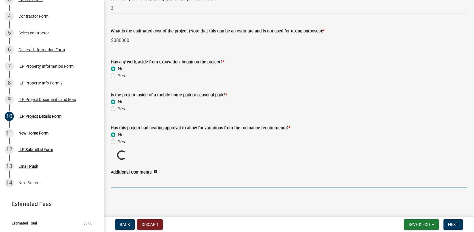
click at [125, 183] on input "Additional Comments:" at bounding box center [289, 181] width 357 height 12
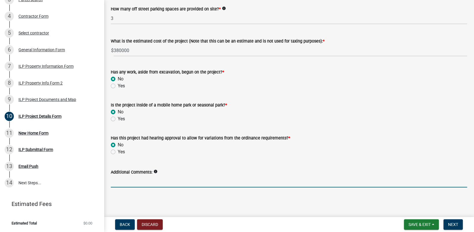
click at [124, 181] on input "Additional Comments:" at bounding box center [289, 181] width 357 height 12
type input "See attach neighbor signoffs."
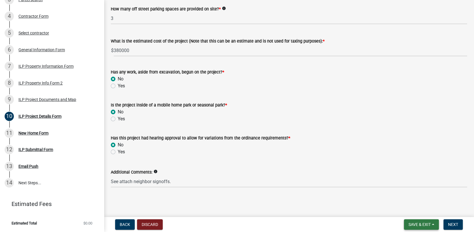
click at [421, 223] on span "Save & Exit" at bounding box center [420, 224] width 22 height 5
click at [399, 194] on button "Save" at bounding box center [416, 195] width 46 height 14
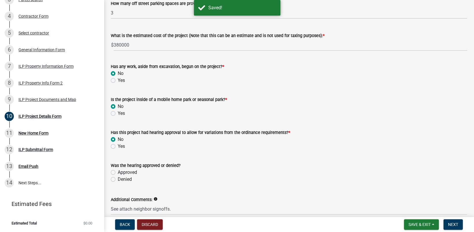
scroll to position [451, 0]
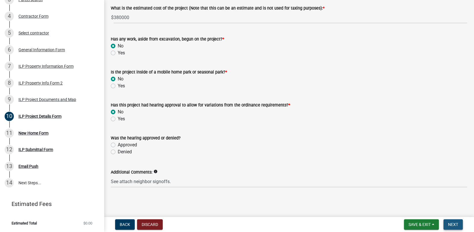
click at [454, 223] on span "Next" at bounding box center [453, 224] width 10 height 5
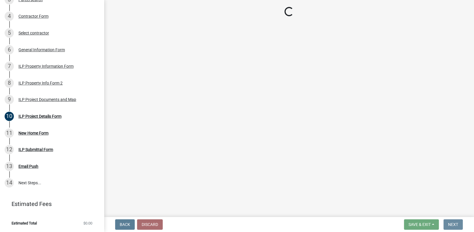
scroll to position [0, 0]
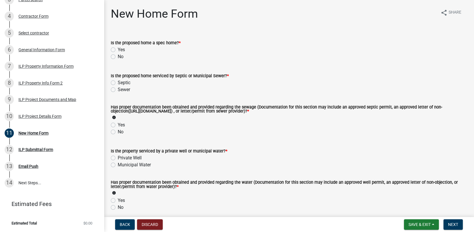
click at [118, 54] on label "No" at bounding box center [121, 56] width 6 height 7
click at [118, 54] on input "No" at bounding box center [120, 55] width 4 height 4
radio input "true"
click at [118, 81] on label "Septic" at bounding box center [124, 82] width 13 height 7
click at [118, 81] on input "Septic" at bounding box center [120, 81] width 4 height 4
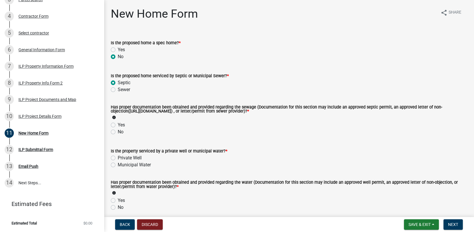
radio input "true"
click at [118, 89] on label "Sewer" at bounding box center [124, 89] width 12 height 7
click at [118, 89] on input "Sewer" at bounding box center [120, 88] width 4 height 4
radio input "true"
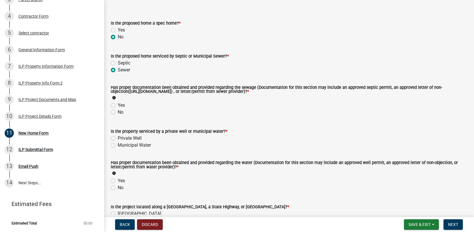
scroll to position [29, 0]
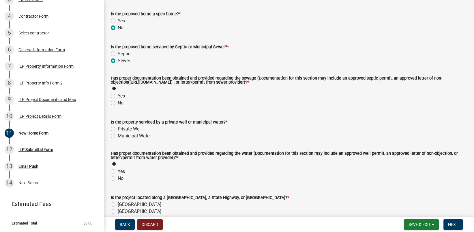
click at [118, 94] on label "Yes" at bounding box center [121, 95] width 7 height 7
click at [118, 94] on input "Yes" at bounding box center [120, 94] width 4 height 4
radio input "true"
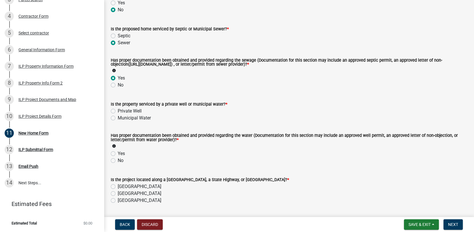
scroll to position [87, 0]
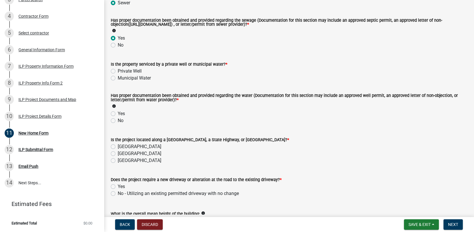
click at [118, 70] on label "Private Well" at bounding box center [130, 71] width 24 height 7
click at [118, 70] on input "Private Well" at bounding box center [120, 70] width 4 height 4
radio input "true"
click at [118, 113] on label "Yes" at bounding box center [121, 113] width 7 height 7
click at [118, 113] on input "Yes" at bounding box center [120, 112] width 4 height 4
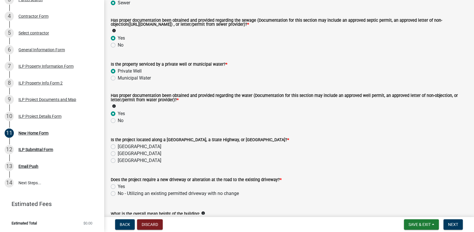
radio input "true"
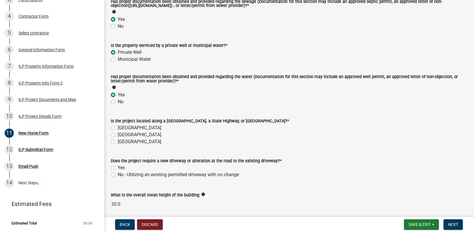
scroll to position [128, 0]
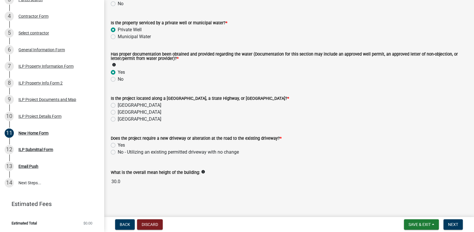
click at [118, 104] on label "County Road" at bounding box center [140, 105] width 44 height 7
click at [118, 104] on input "County Road" at bounding box center [120, 104] width 4 height 4
radio input "true"
click at [118, 151] on label "No - Utilizing an existing permitted driveway with no change" at bounding box center [178, 151] width 121 height 7
click at [118, 151] on input "No - Utilizing an existing permitted driveway with no change" at bounding box center [120, 150] width 4 height 4
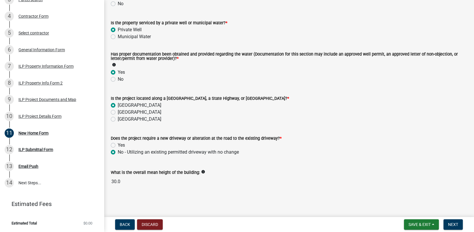
radio input "true"
click at [422, 224] on span "Save & Exit" at bounding box center [420, 224] width 22 height 5
drag, startPoint x: 422, startPoint y: 224, endPoint x: 404, endPoint y: 193, distance: 35.6
click at [404, 219] on div "Save & Exit Save Save & Exit" at bounding box center [421, 224] width 35 height 10
click at [403, 193] on button "Save" at bounding box center [416, 195] width 46 height 14
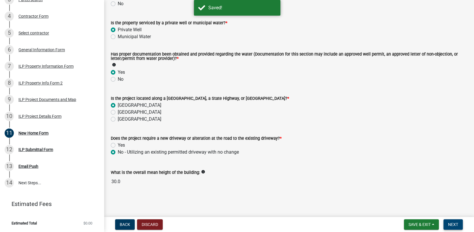
click at [455, 225] on span "Next" at bounding box center [453, 224] width 10 height 5
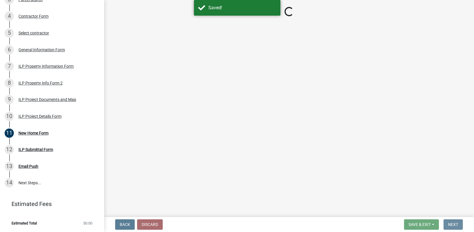
scroll to position [0, 0]
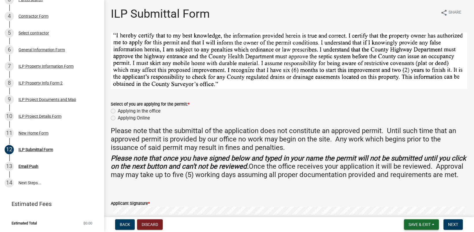
click at [426, 224] on span "Save & Exit" at bounding box center [420, 224] width 22 height 5
click at [405, 208] on button "Save & Exit" at bounding box center [416, 209] width 46 height 14
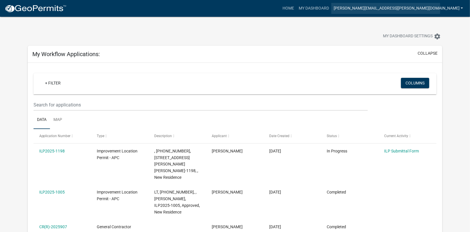
click at [448, 8] on link "[PERSON_NAME][EMAIL_ADDRESS][PERSON_NAME][DOMAIN_NAME]" at bounding box center [398, 8] width 134 height 11
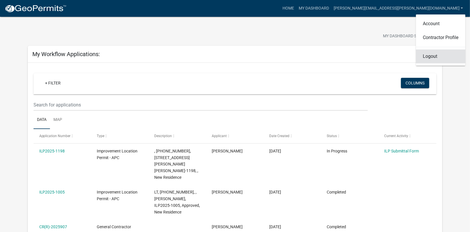
click at [427, 55] on link "Logout" at bounding box center [440, 56] width 49 height 14
